Goal: Find contact information: Find contact information

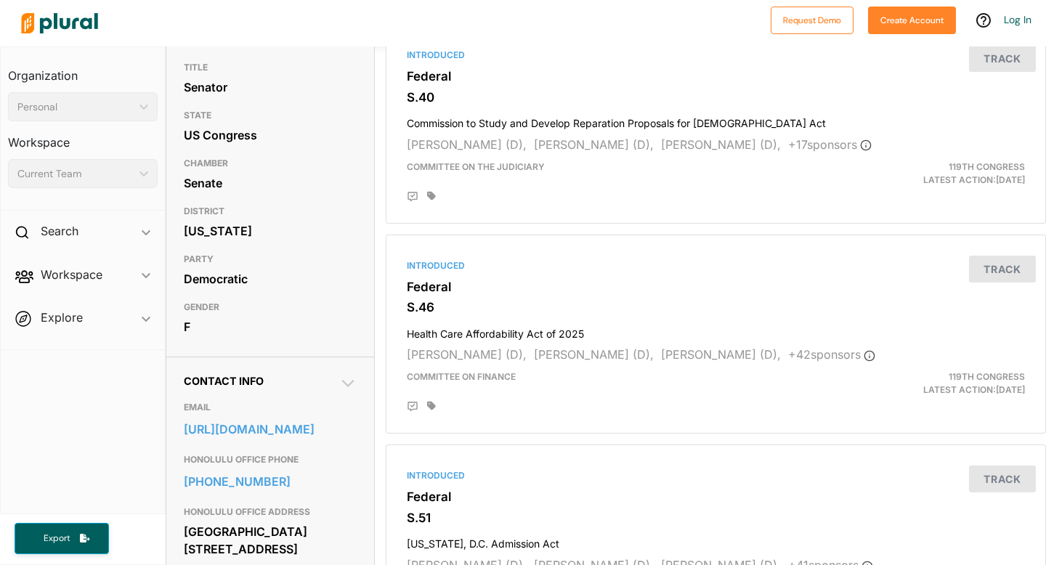
scroll to position [169, 0]
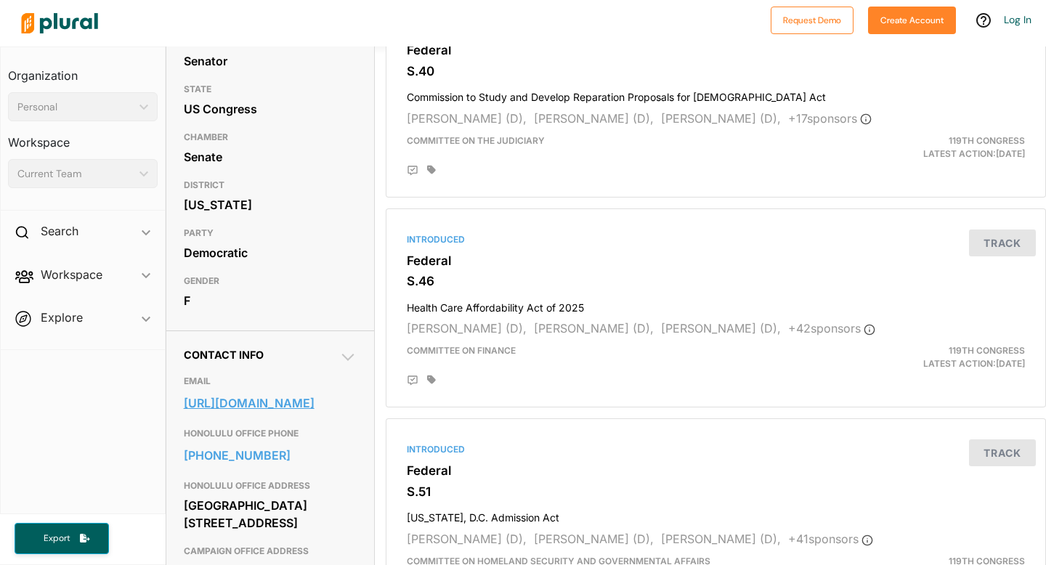
click at [230, 414] on link "[URL][DOMAIN_NAME]" at bounding box center [270, 403] width 173 height 22
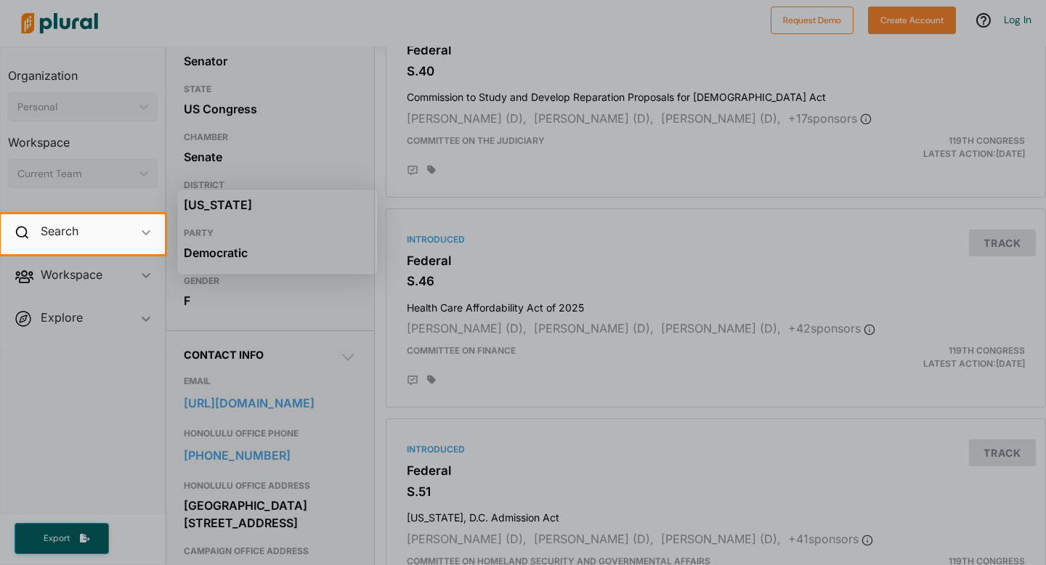
click at [429, 307] on div at bounding box center [523, 409] width 1046 height 311
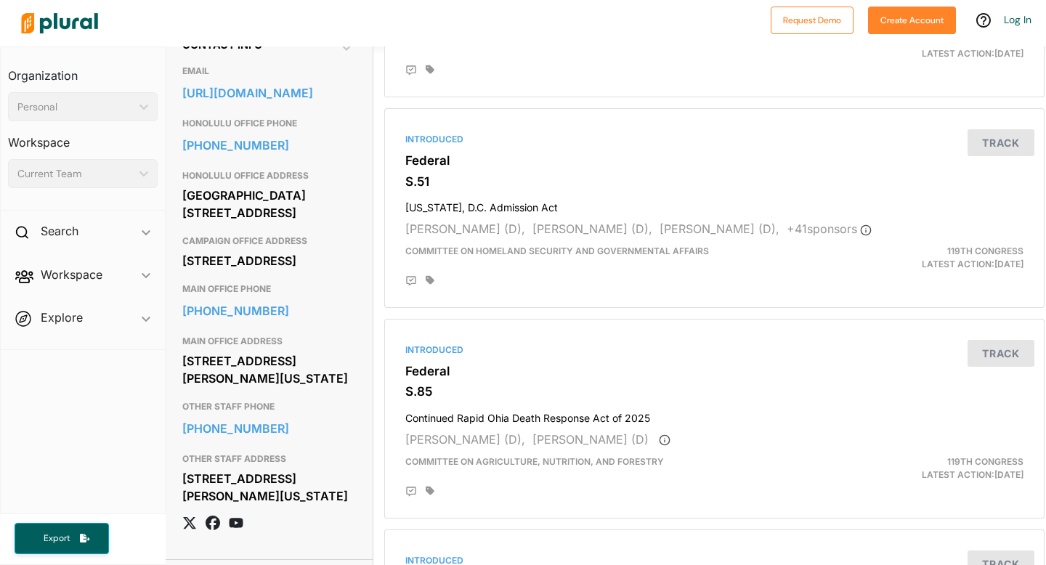
scroll to position [487, 1]
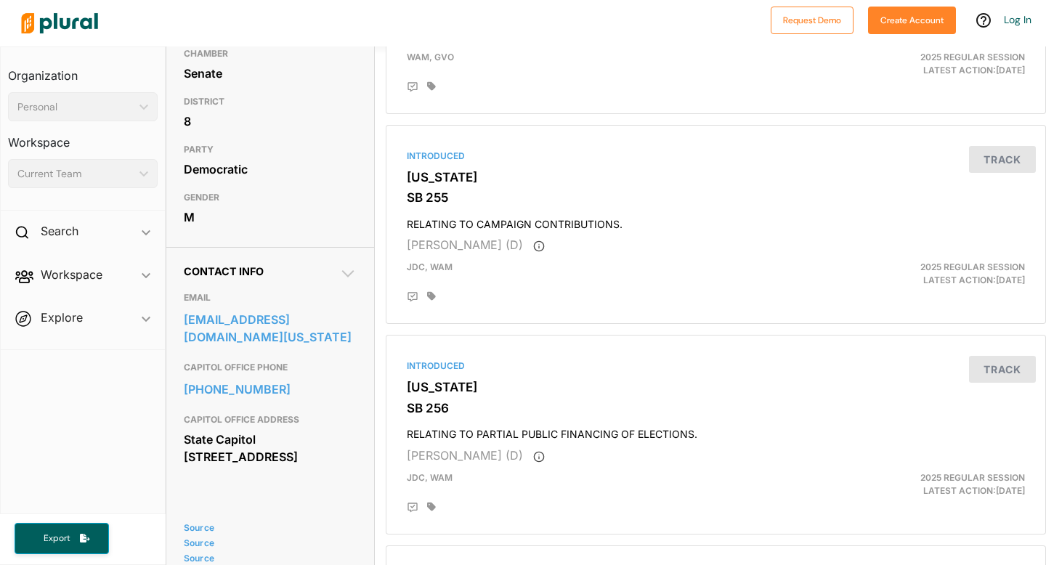
scroll to position [254, 0]
